Goal: Transaction & Acquisition: Subscribe to service/newsletter

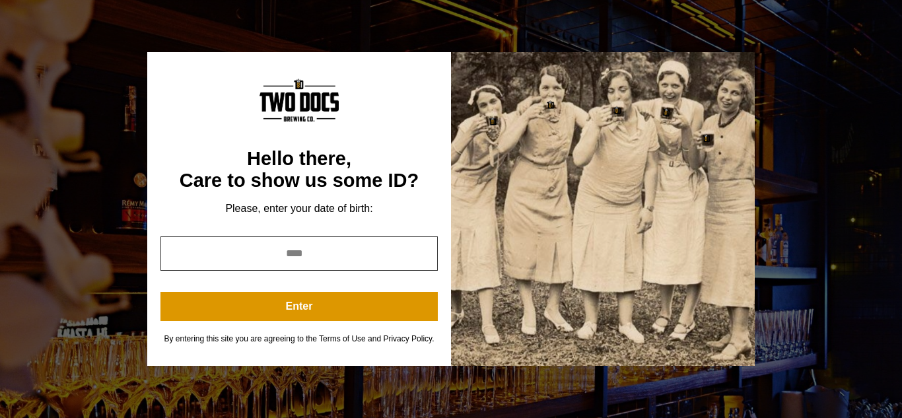
click at [253, 256] on input "year" at bounding box center [298, 253] width 277 height 34
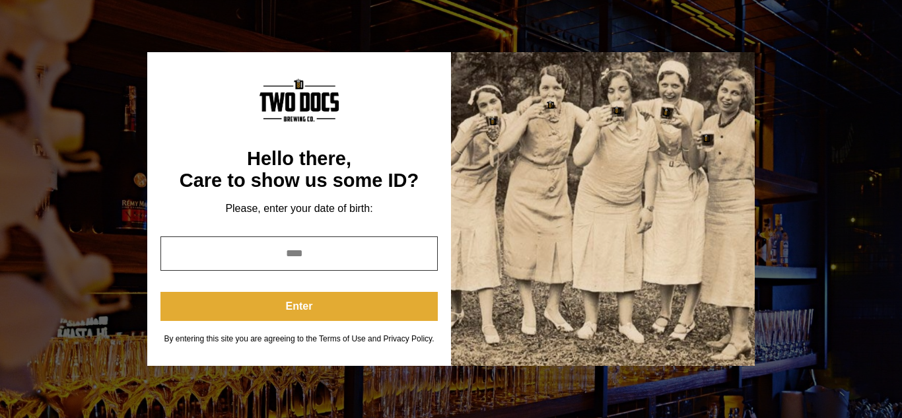
type input "****"
click at [322, 319] on button "Enter" at bounding box center [298, 306] width 277 height 29
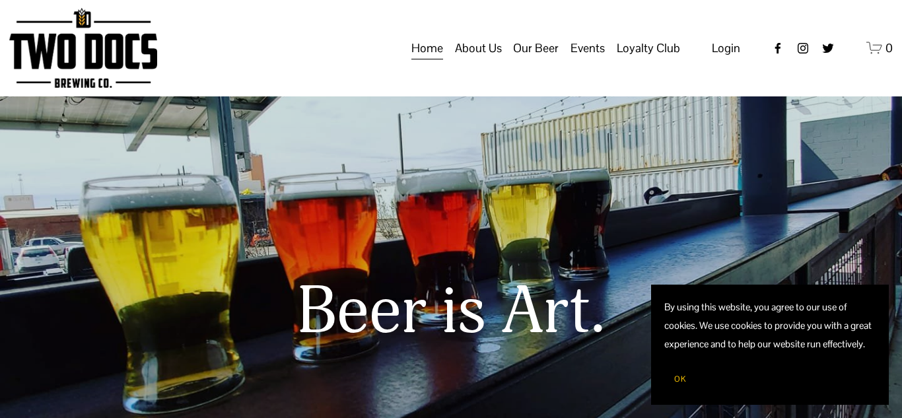
click at [648, 59] on span "Loyalty Club" at bounding box center [648, 48] width 63 height 22
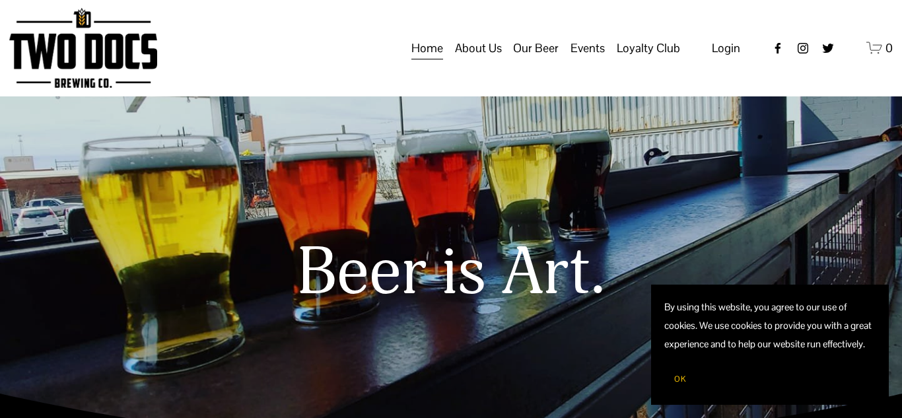
click at [685, 382] on span "OK" at bounding box center [680, 379] width 12 height 11
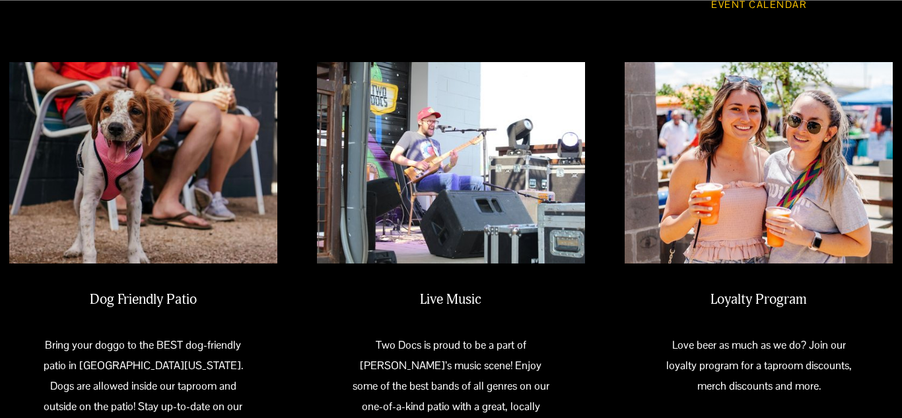
scroll to position [981, 0]
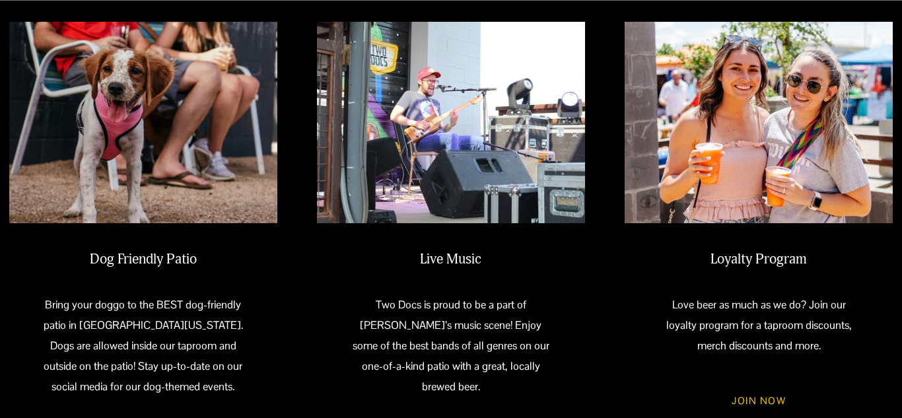
click at [762, 400] on link "JOIN NOW" at bounding box center [759, 400] width 93 height 36
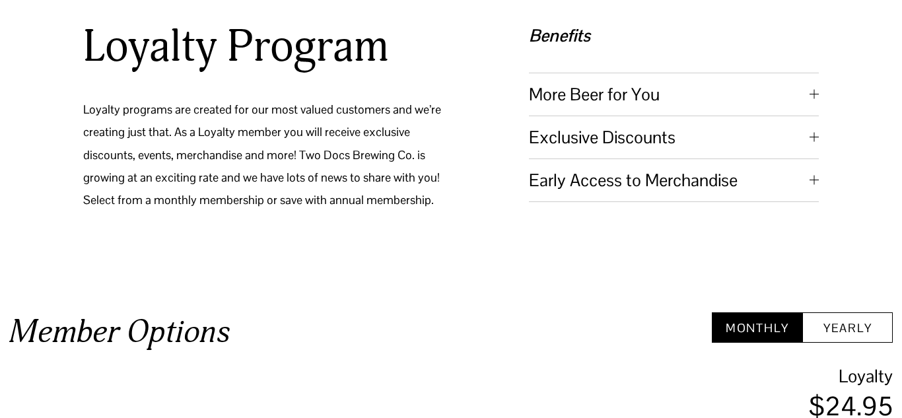
scroll to position [339, 0]
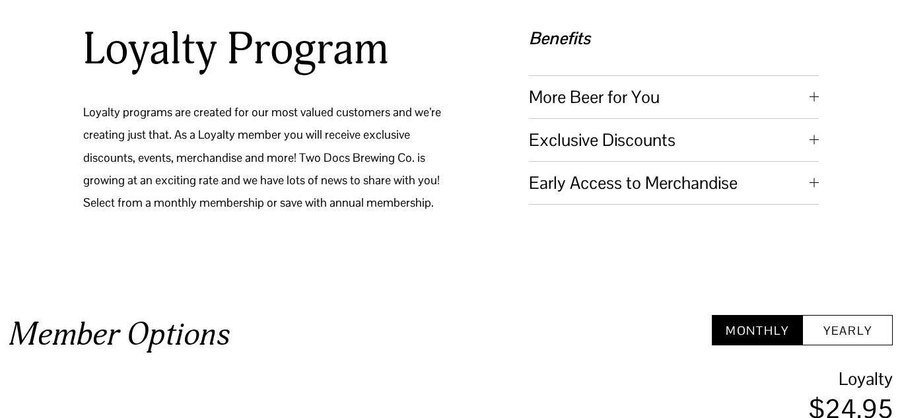
click at [838, 340] on button "Yearly" at bounding box center [847, 330] width 90 height 31
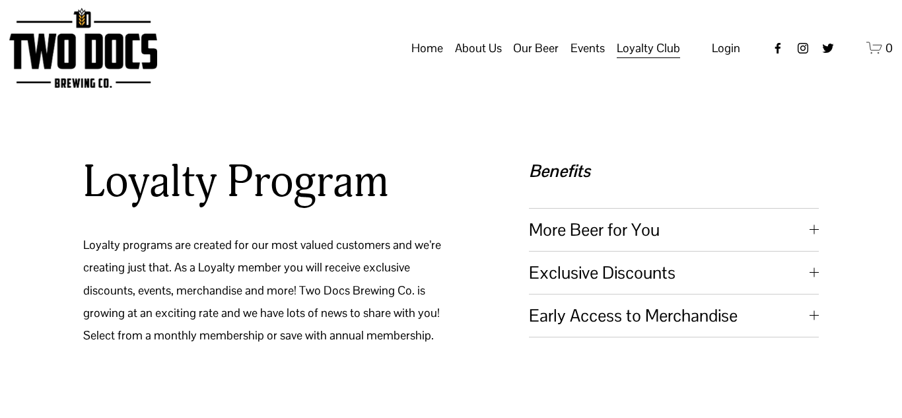
scroll to position [201, 0]
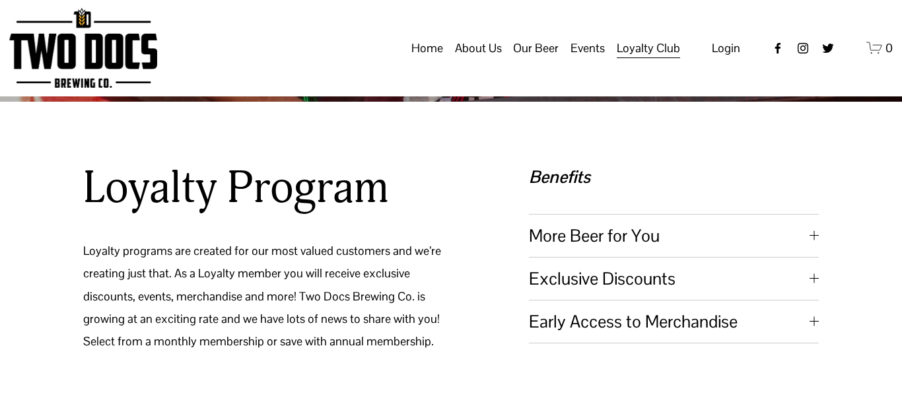
click at [531, 59] on span "Our Beer" at bounding box center [536, 48] width 46 height 22
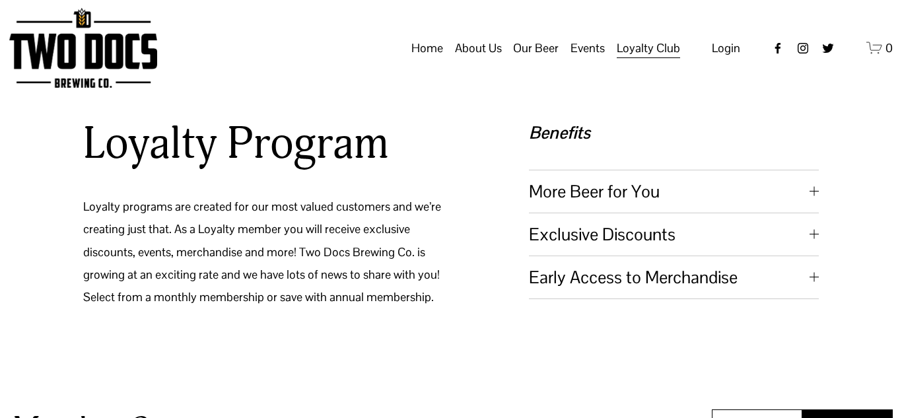
scroll to position [248, 0]
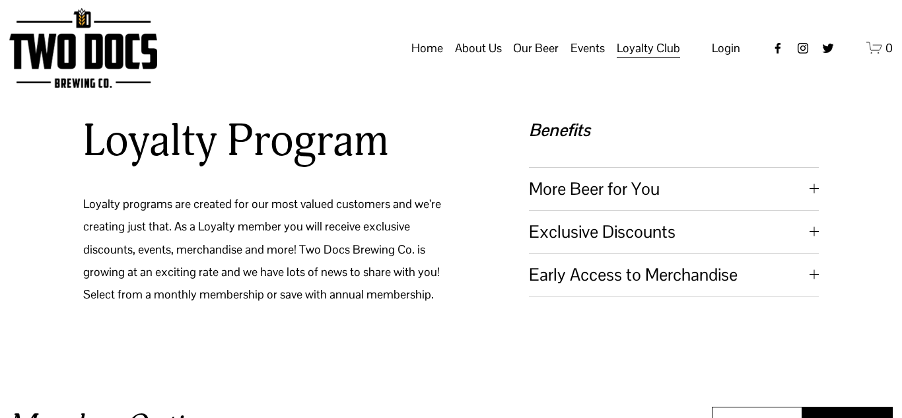
click at [0, 0] on span "Taproom Menu" at bounding box center [0, 0] width 0 height 0
